Goal: Task Accomplishment & Management: Manage account settings

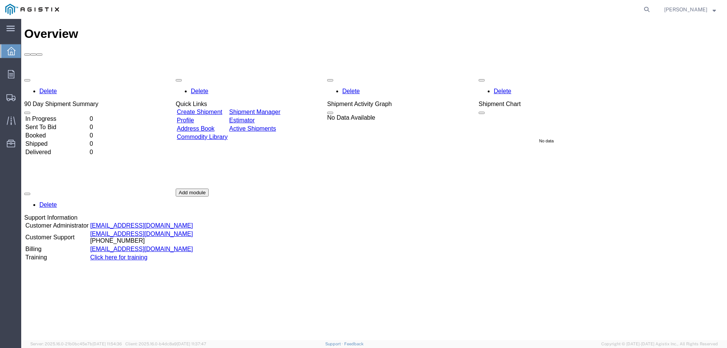
click at [269, 92] on div "Delete 90 Day Shipment Summary In Progress 0 Sent To Bid 0 Booked 0 Shipped 0 D…" at bounding box center [374, 188] width 700 height 227
click at [276, 125] on link "Active Shipments" at bounding box center [252, 128] width 47 height 6
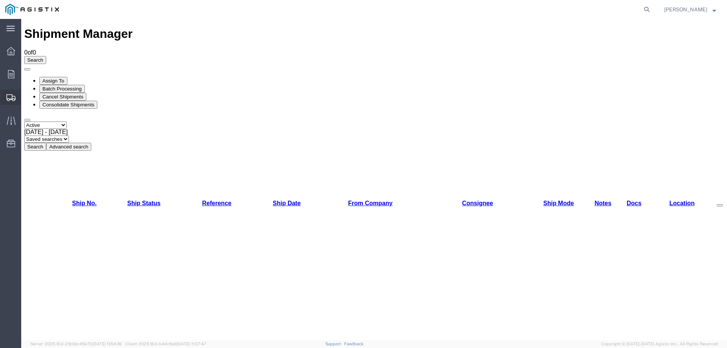
click at [0, 0] on span "Shipment Manager" at bounding box center [0, 0] width 0 height 0
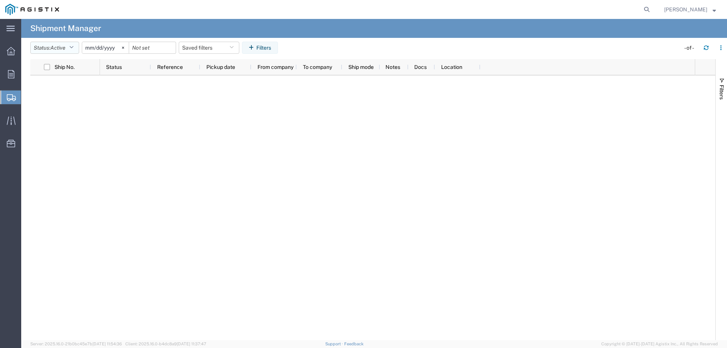
click at [73, 50] on icon "button" at bounding box center [71, 47] width 4 height 5
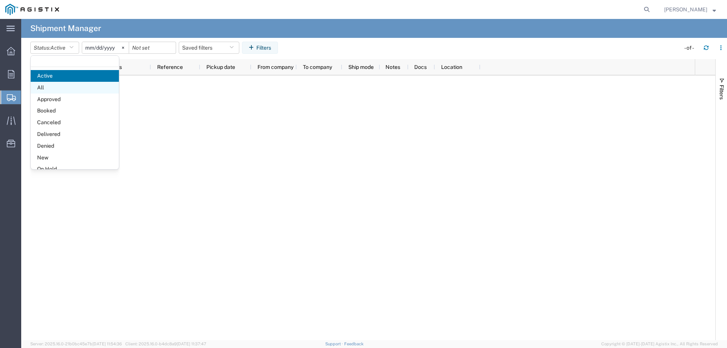
click at [77, 89] on span "All" at bounding box center [75, 88] width 88 height 12
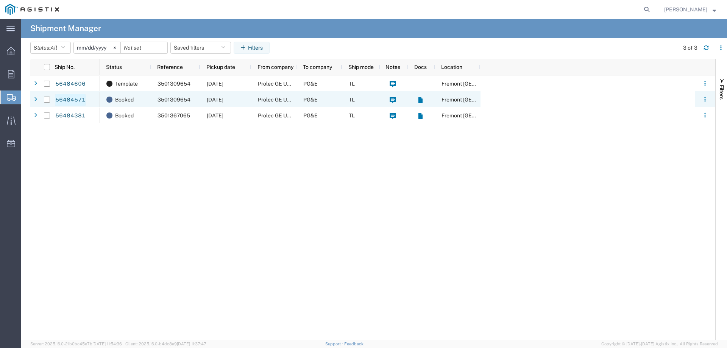
click at [70, 97] on link "56484571" at bounding box center [70, 100] width 31 height 12
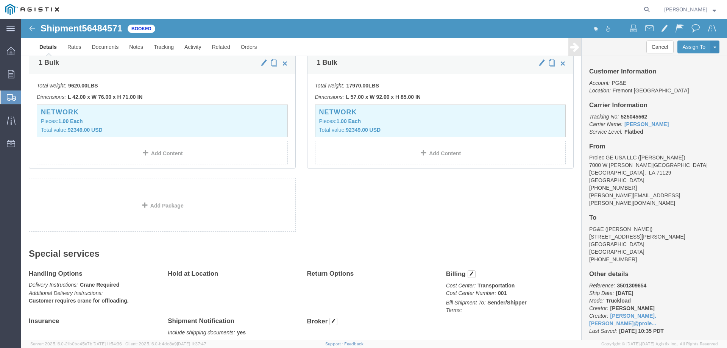
scroll to position [209, 0]
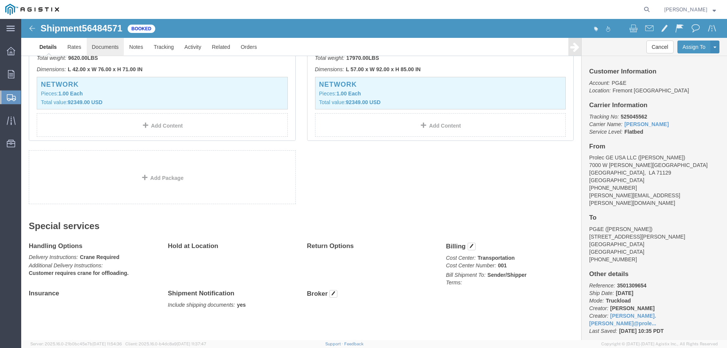
click link "Documents"
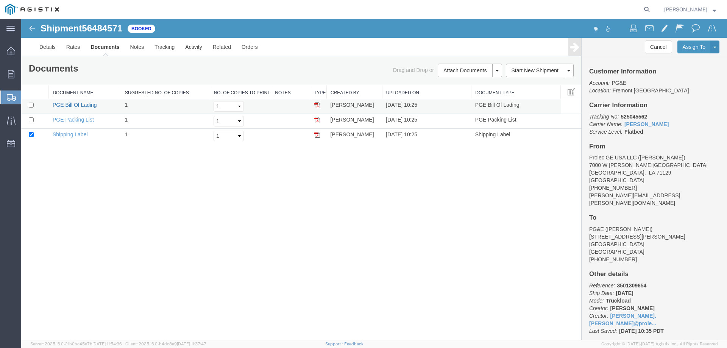
click at [86, 104] on link "PGE Bill Of Lading" at bounding box center [75, 105] width 44 height 6
click at [51, 51] on link "Details" at bounding box center [47, 47] width 27 height 18
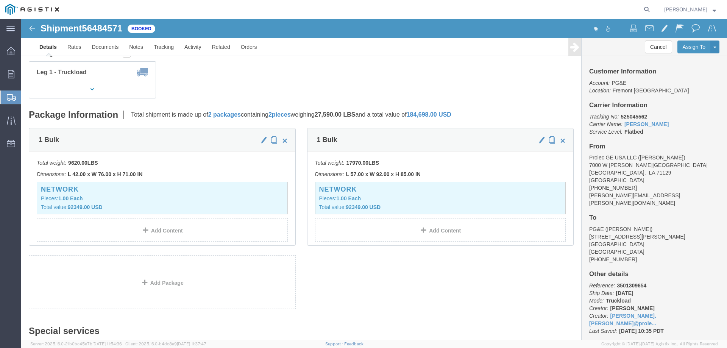
scroll to position [114, 0]
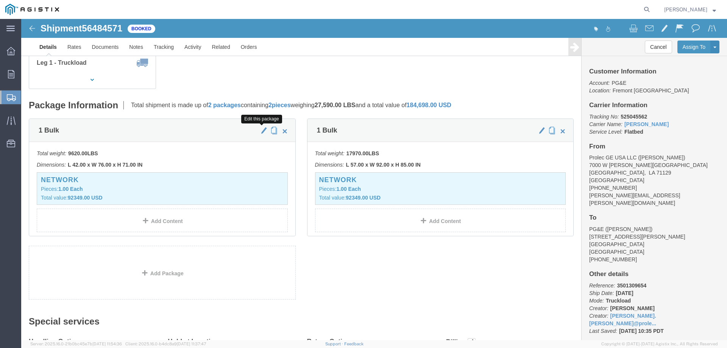
click span "button"
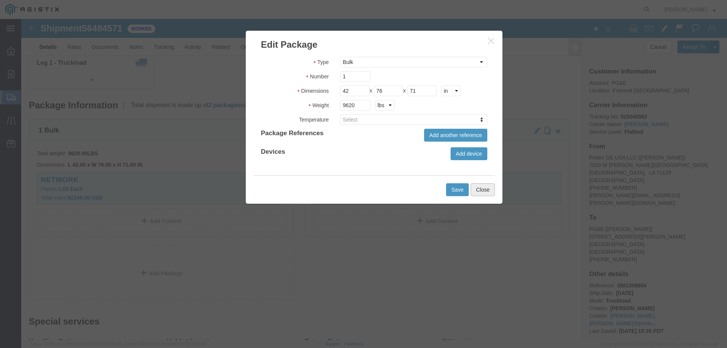
click button "Close"
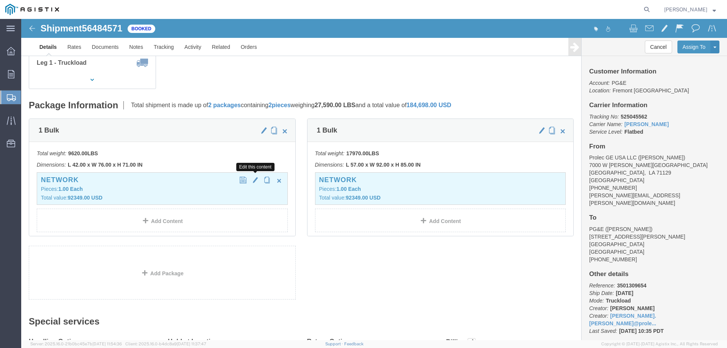
click span "button"
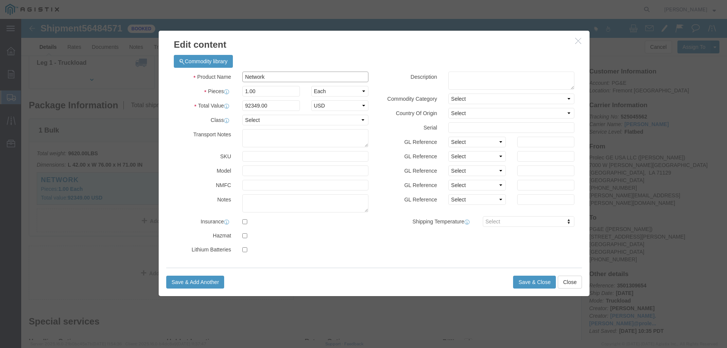
click input "Network"
paste input "Q820785"
type input "Network-Q820785"
click button "Save & Close"
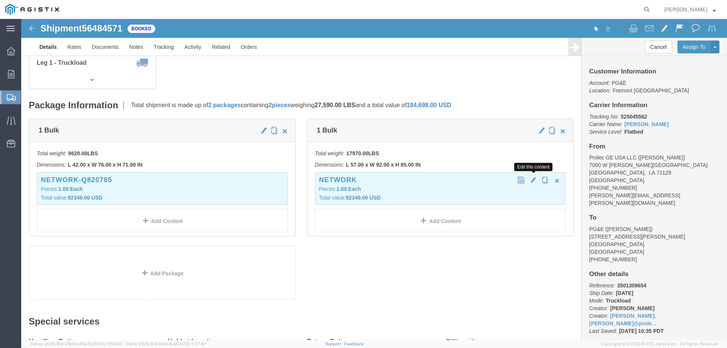
click span "button"
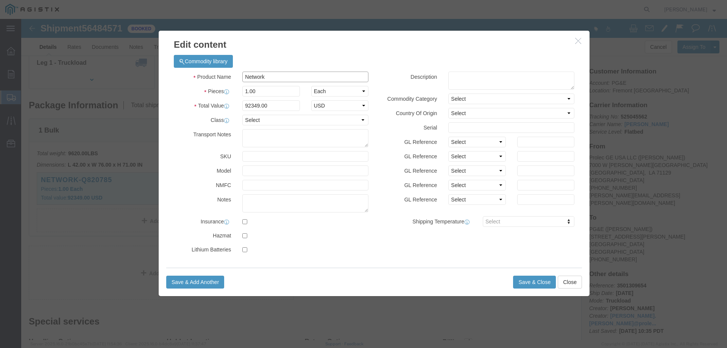
click input "Network"
paste input "Q820691"
type input "Network-Q820691"
click button "Save & Close"
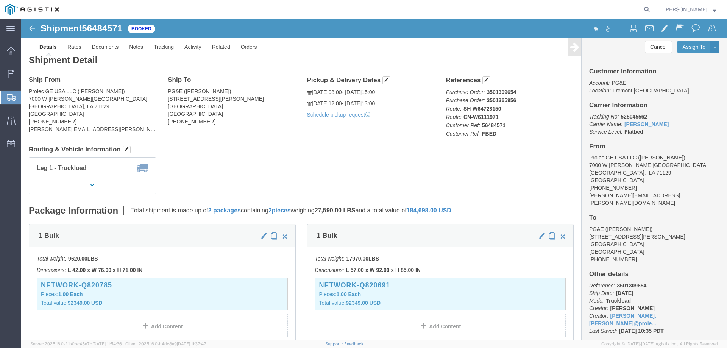
scroll to position [0, 0]
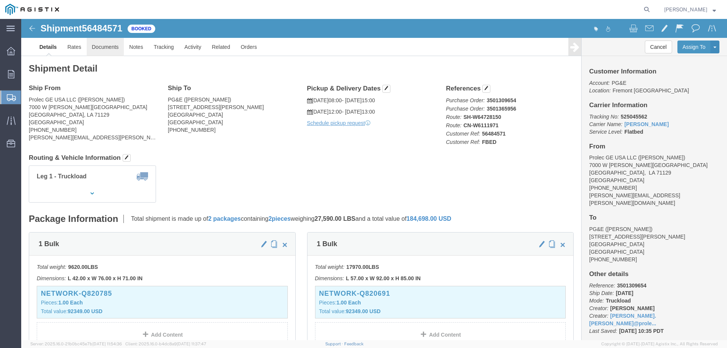
click link "Documents"
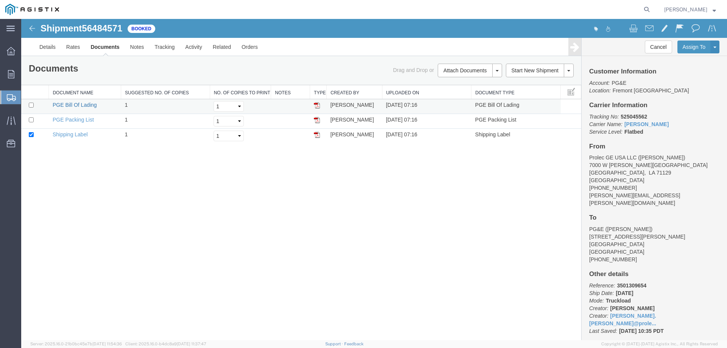
click at [87, 103] on link "PGE Bill Of Lading" at bounding box center [75, 105] width 44 height 6
click at [0, 0] on span "Shipment Manager" at bounding box center [0, 0] width 0 height 0
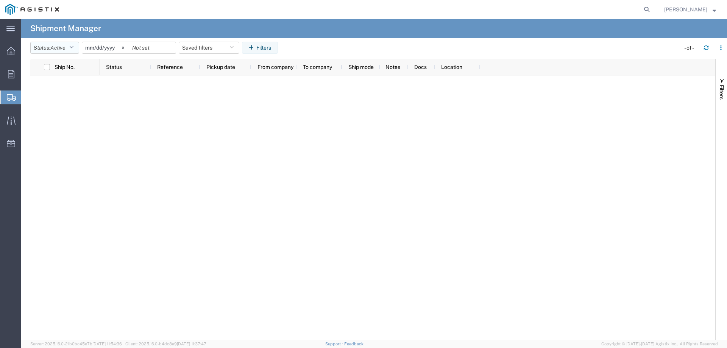
drag, startPoint x: 58, startPoint y: 45, endPoint x: 58, endPoint y: 51, distance: 5.3
click at [58, 45] on span "Active" at bounding box center [57, 48] width 15 height 6
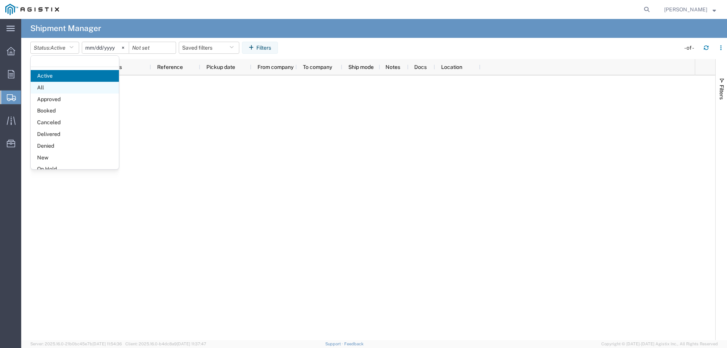
click at [62, 84] on span "All" at bounding box center [75, 88] width 88 height 12
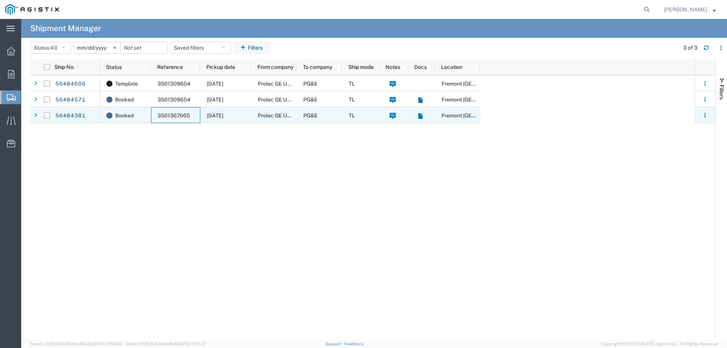
click at [151, 118] on div "3501367065" at bounding box center [175, 115] width 49 height 16
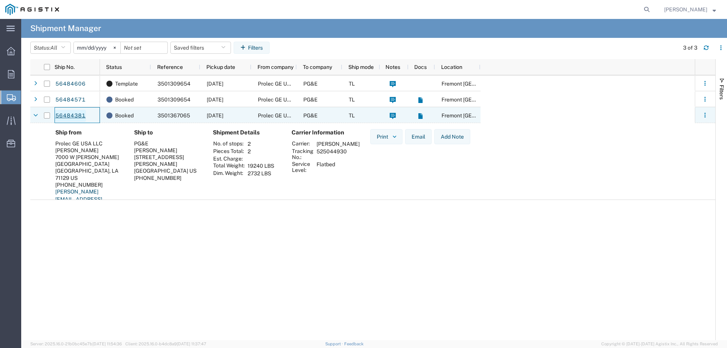
click at [72, 118] on link "56484381" at bounding box center [70, 116] width 31 height 12
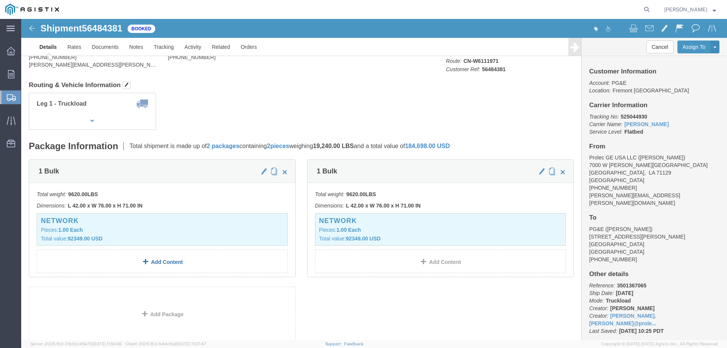
scroll to position [76, 0]
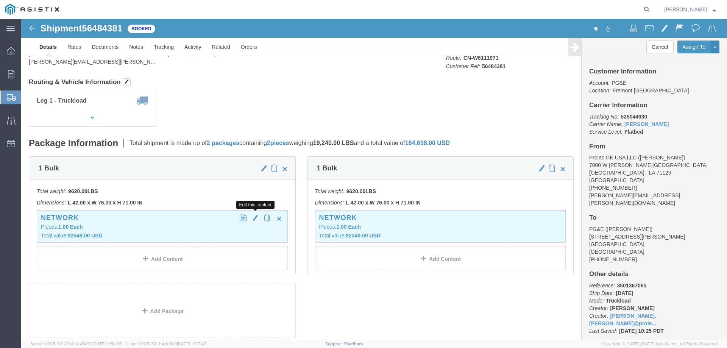
click span "button"
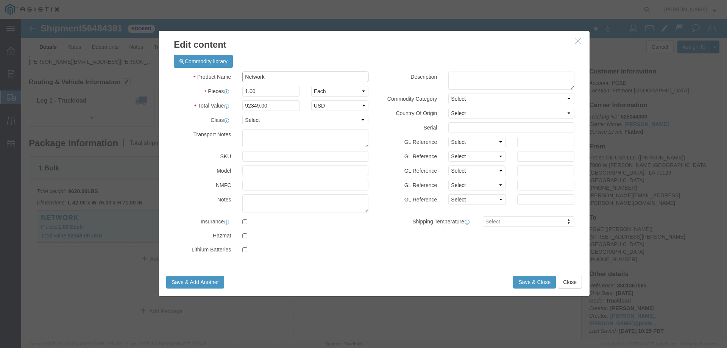
click input "Network"
paste input "Q820692"
type input "Network-Q820692"
click button "Save & Close"
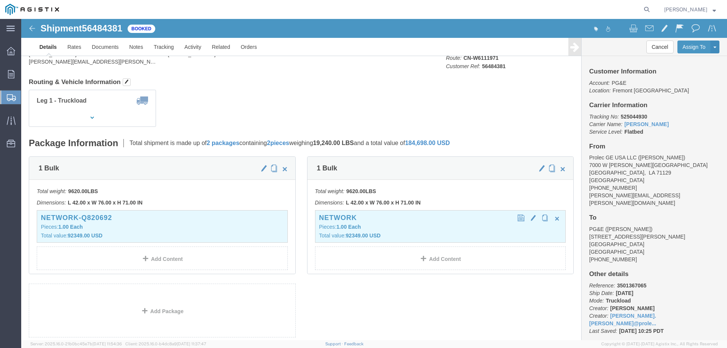
click div "Network Pieces: 1.00 Each Total value: 92349.00 USD"
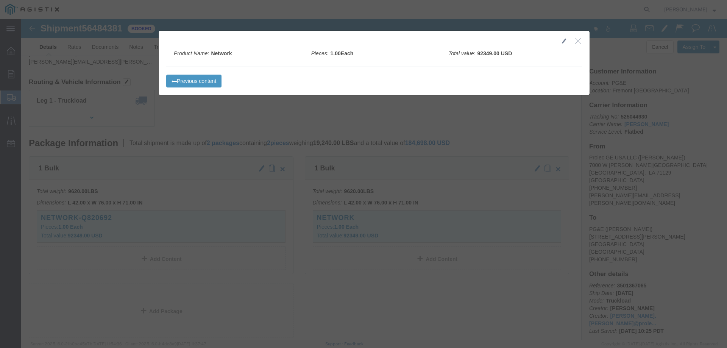
click icon "button"
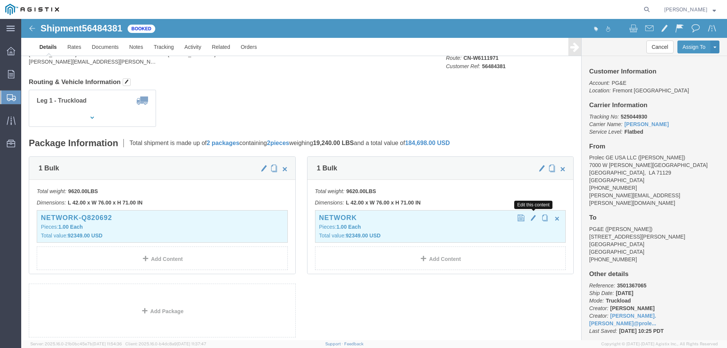
click span "button"
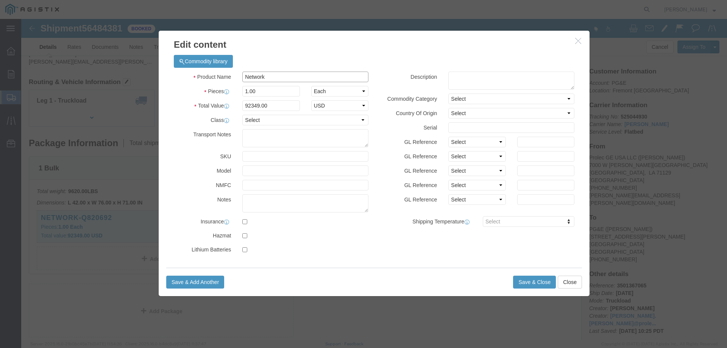
click input "Network"
click input "Network-"
paste input "Q819843"
type input "Network-Q819843"
click button "Save & Close"
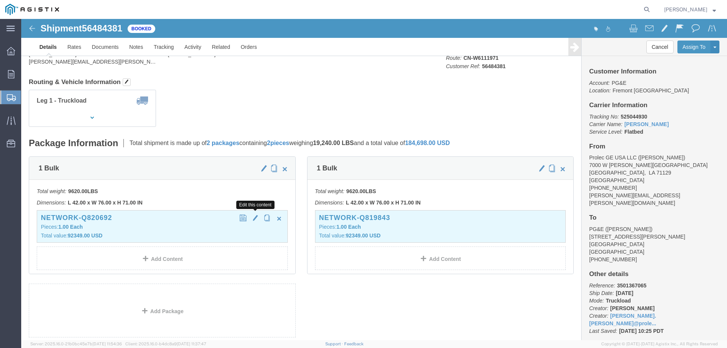
click span "button"
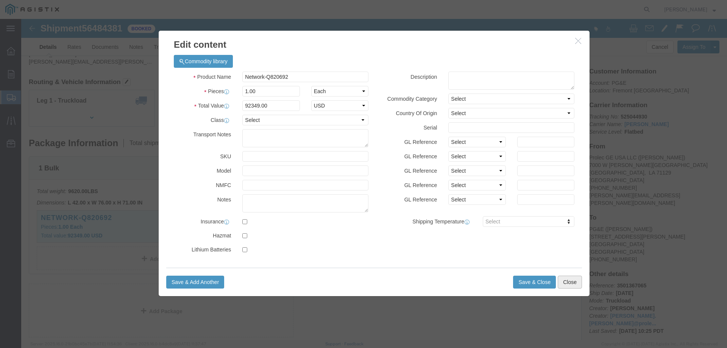
drag, startPoint x: 554, startPoint y: 264, endPoint x: 536, endPoint y: 263, distance: 17.8
click button "Close"
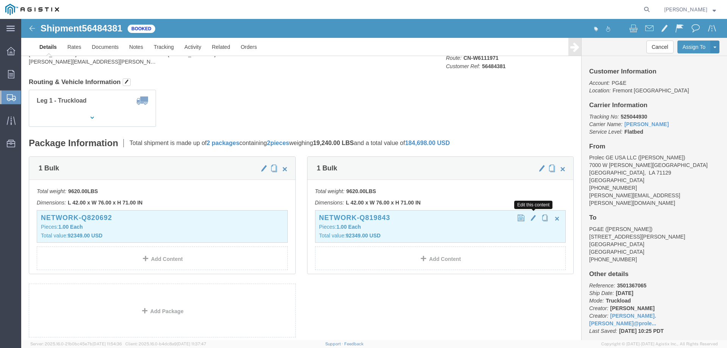
click span "button"
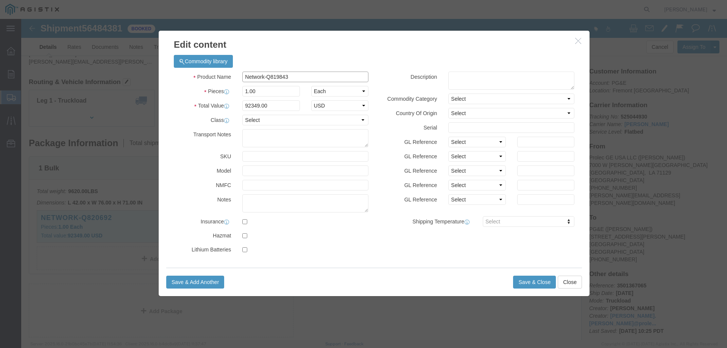
click input "Network-Q819843"
paste input "20691"
type input "Network-Q820691"
click button "Save & Close"
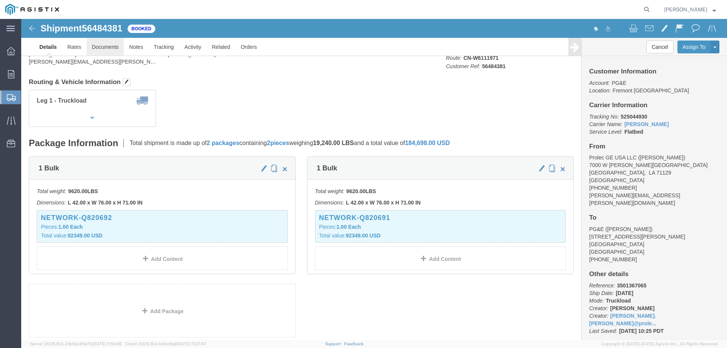
click link "Documents"
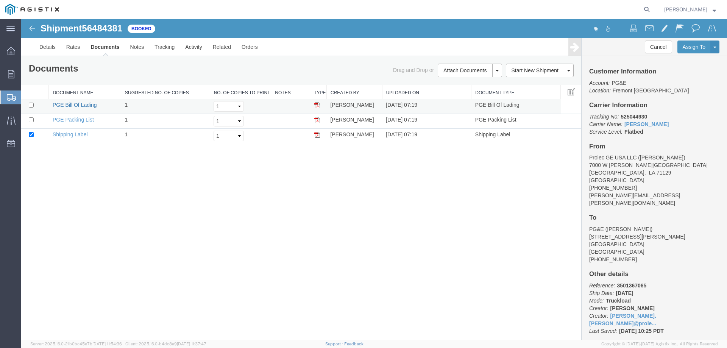
click at [91, 105] on link "PGE Bill Of Lading" at bounding box center [75, 105] width 44 height 6
click at [0, 0] on span "Shipment Manager" at bounding box center [0, 0] width 0 height 0
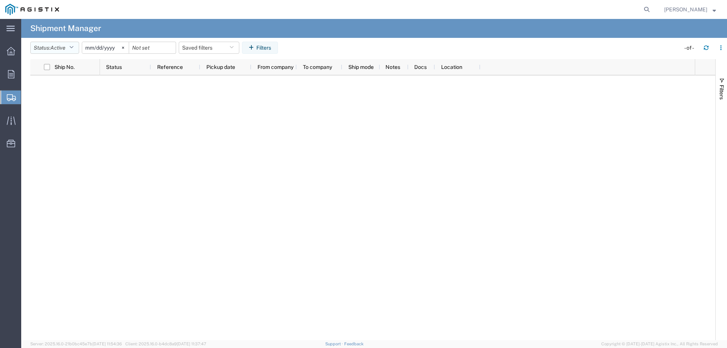
click at [48, 48] on button "Status: Active" at bounding box center [54, 48] width 49 height 12
click at [55, 81] on span "Active" at bounding box center [75, 76] width 88 height 12
click at [53, 58] on agx-table-filter-chips "Status: Active Active All Approved Booked Canceled Delivered Denied New On Hold…" at bounding box center [353, 50] width 646 height 17
click at [56, 49] on span "Active" at bounding box center [57, 48] width 15 height 6
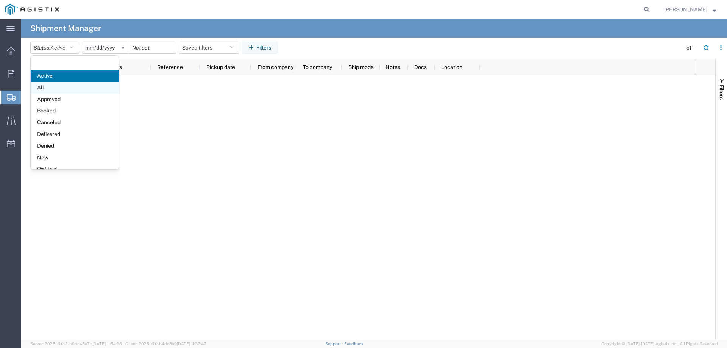
click at [57, 91] on span "All" at bounding box center [75, 88] width 88 height 12
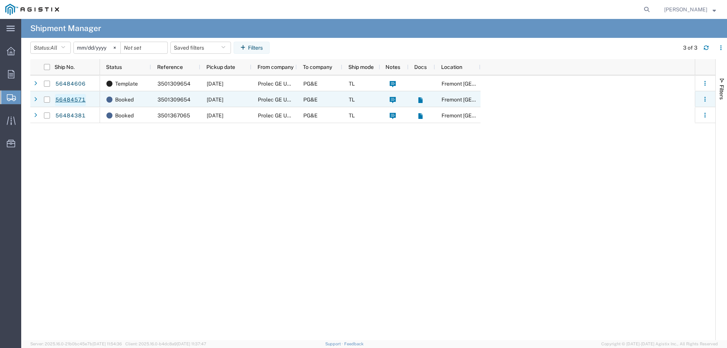
click at [80, 100] on link "56484571" at bounding box center [70, 100] width 31 height 12
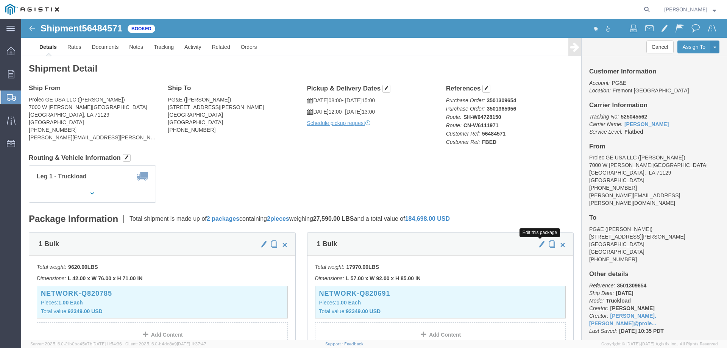
click button "button"
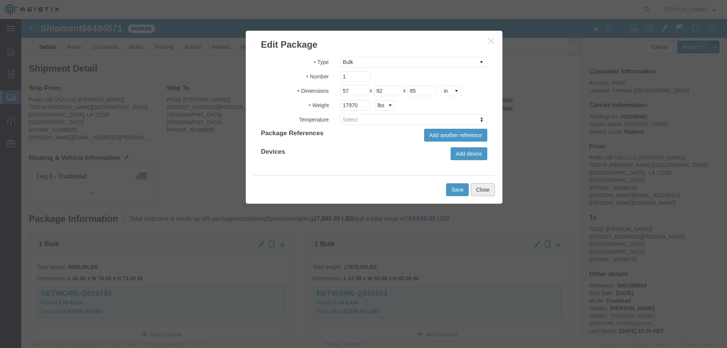
click button "Close"
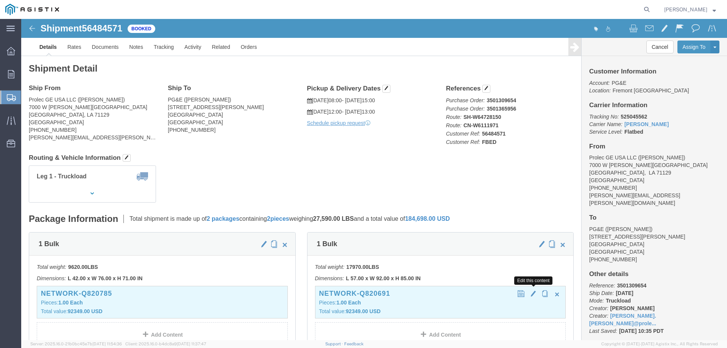
click span "button"
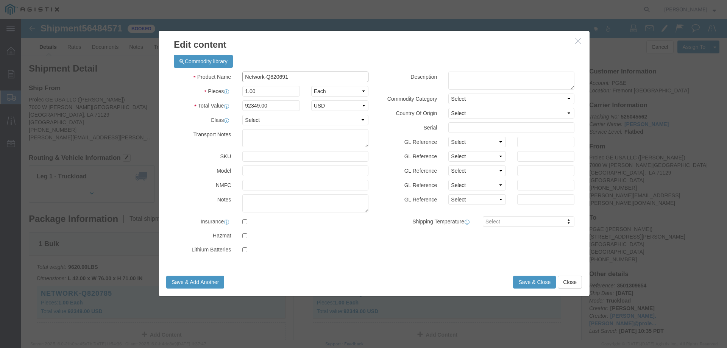
drag, startPoint x: 278, startPoint y: 58, endPoint x: 267, endPoint y: 58, distance: 11.0
click input "Network-Q820691"
paste input "16703"
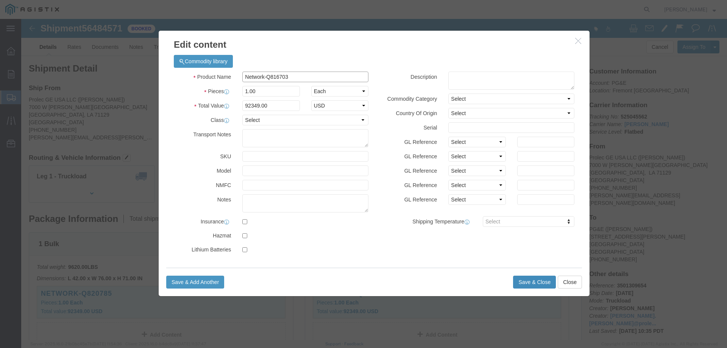
type input "Network-Q816703"
click button "Save & Close"
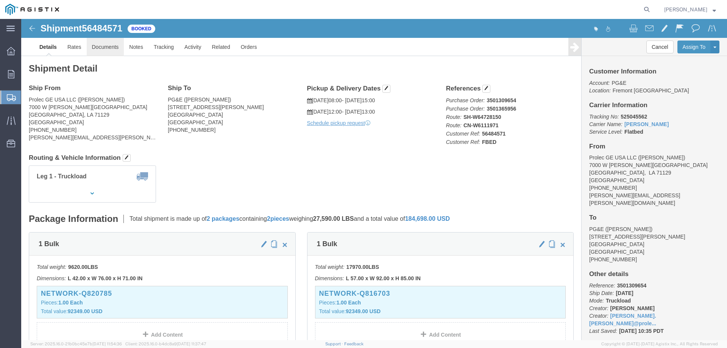
click link "Documents"
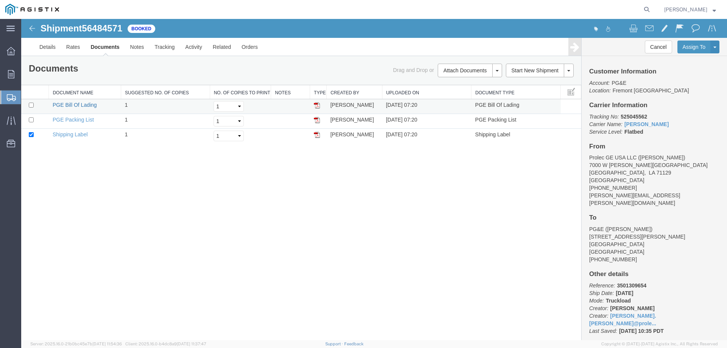
click at [81, 106] on link "PGE Bill Of Lading" at bounding box center [75, 105] width 44 height 6
